Goal: Navigation & Orientation: Find specific page/section

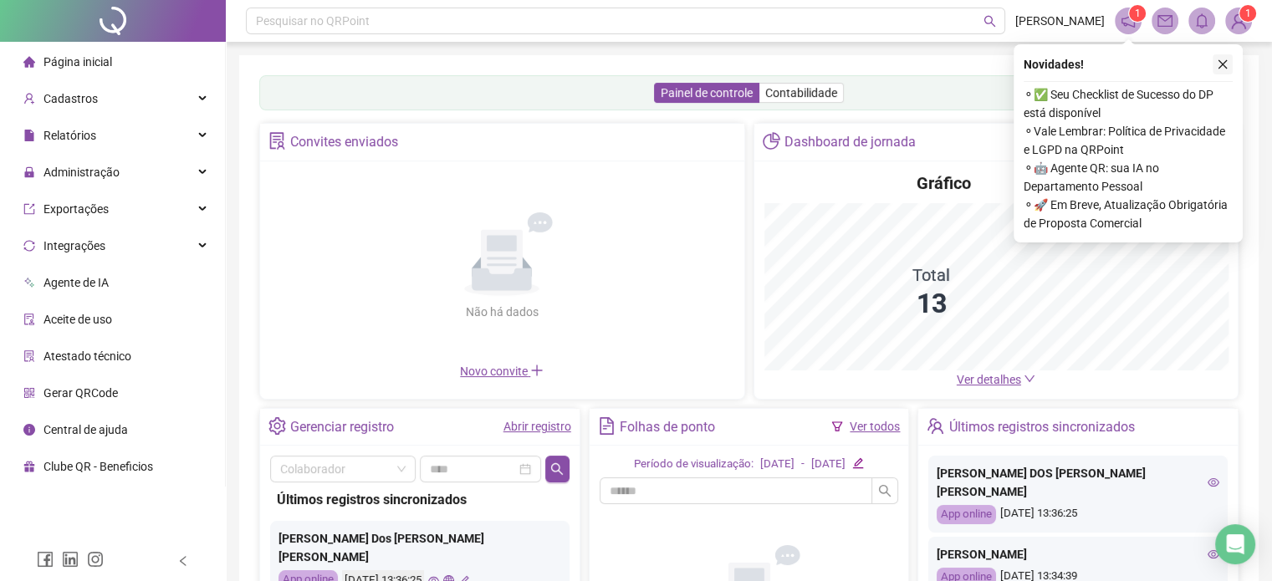
click at [1221, 63] on icon "close" at bounding box center [1223, 64] width 9 height 9
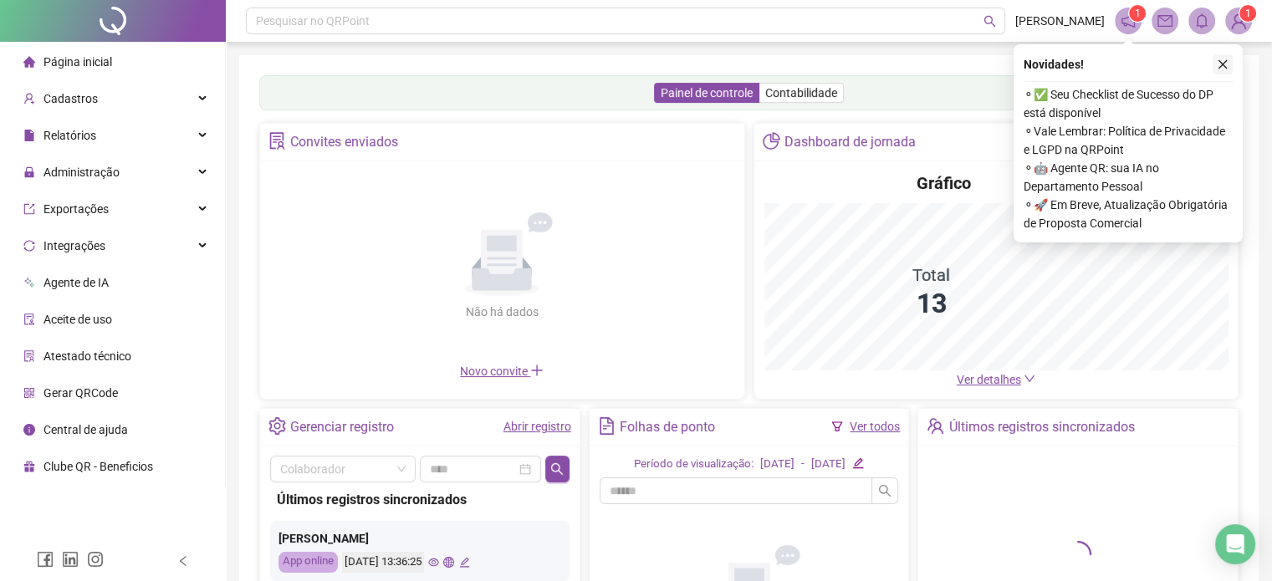
click at [1226, 64] on icon "close" at bounding box center [1223, 65] width 12 height 12
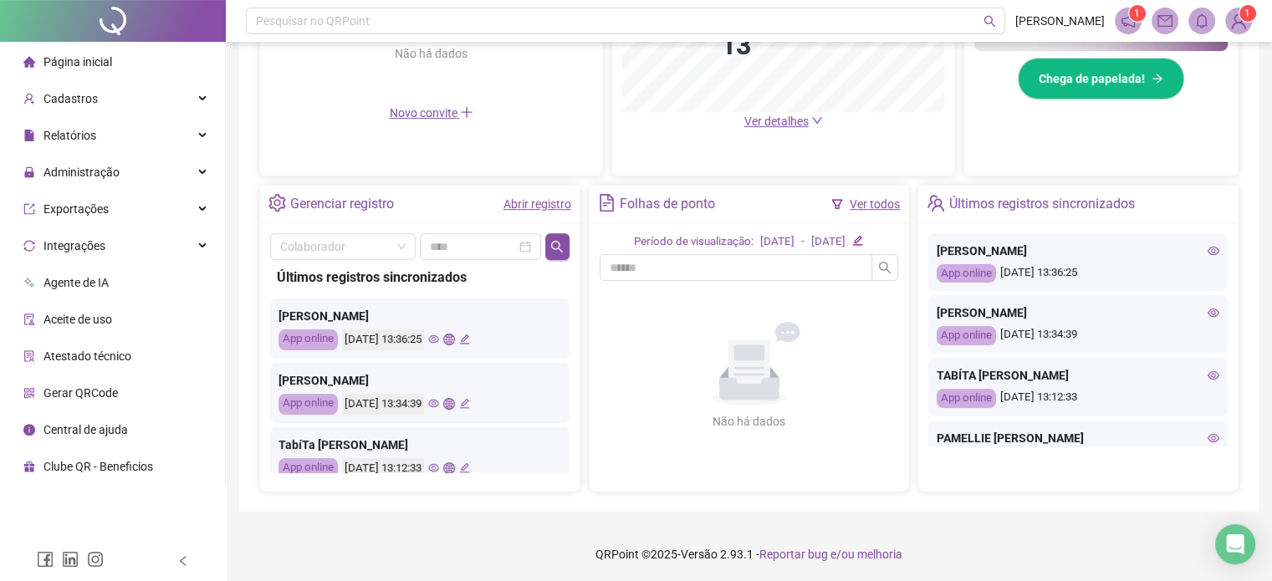
click at [424, 394] on div "[DATE] 13:34:39" at bounding box center [383, 404] width 82 height 21
